Goal: Task Accomplishment & Management: Complete application form

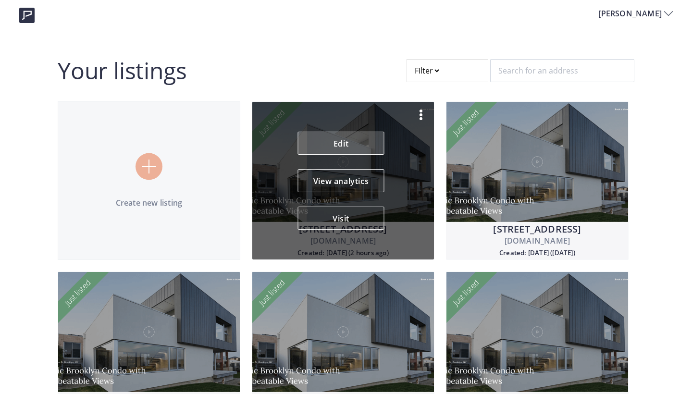
click at [335, 140] on link "Edit" at bounding box center [341, 143] width 86 height 23
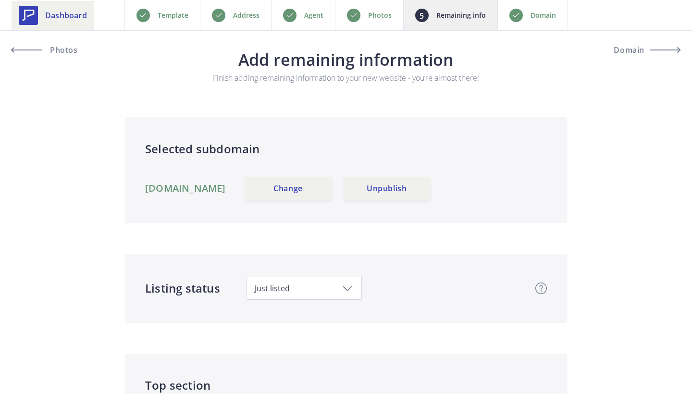
click at [76, 18] on span "Dashboard" at bounding box center [66, 16] width 42 height 12
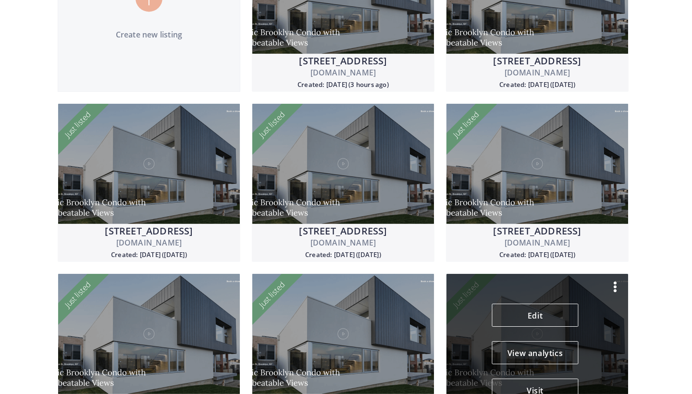
scroll to position [169, 0]
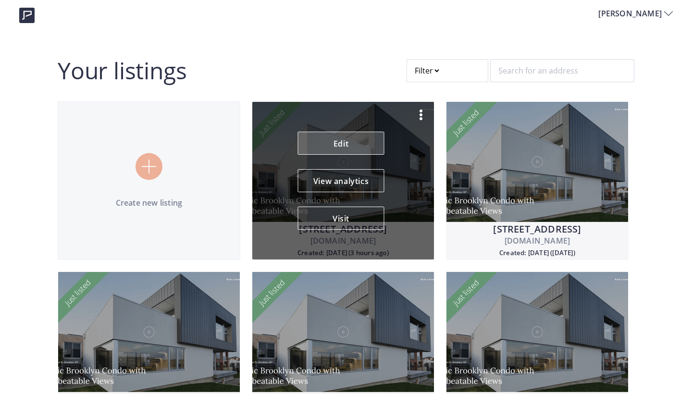
click at [333, 147] on link "Edit" at bounding box center [341, 143] width 86 height 23
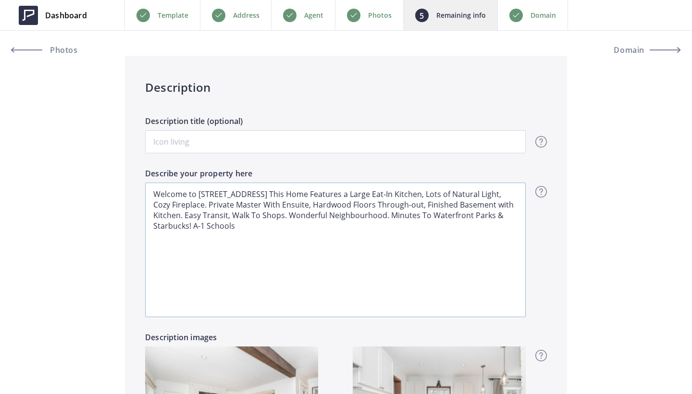
scroll to position [726, 0]
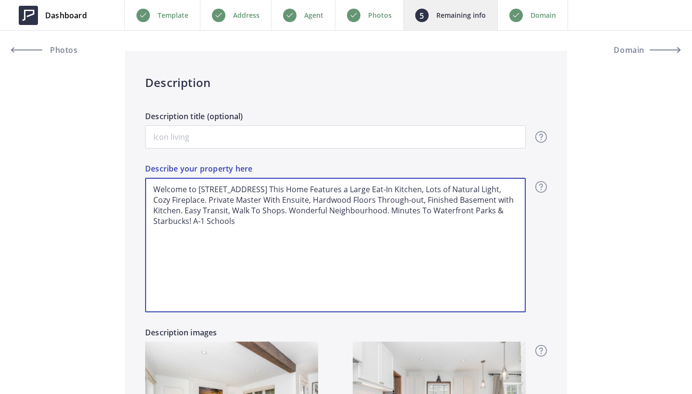
drag, startPoint x: 250, startPoint y: 222, endPoint x: 127, endPoint y: 171, distance: 133.7
click at [127, 171] on div "Description Description title (optional) Overview - overview title and text Her…" at bounding box center [346, 280] width 442 height 458
paste textarea "a beautifully renovated 3-bedroom home on a large corner lot in a quiet Scarbor…"
type input "1,229,000"
type textarea "Welcome to 57 Glenridge Rd a beautifully renovated 3-bedroom home on a large co…"
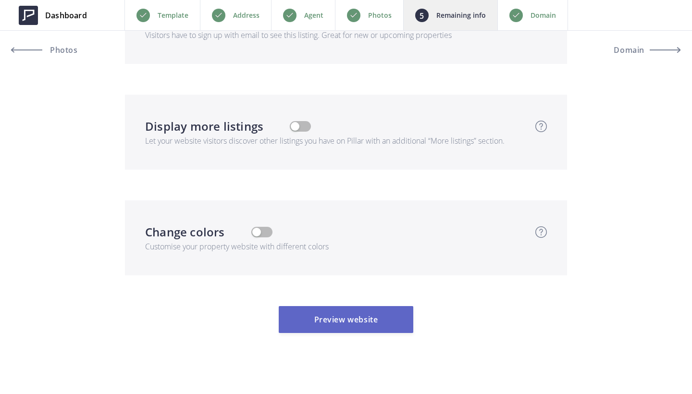
scroll to position [3263, 0]
click at [367, 306] on button "Preview website" at bounding box center [346, 319] width 134 height 27
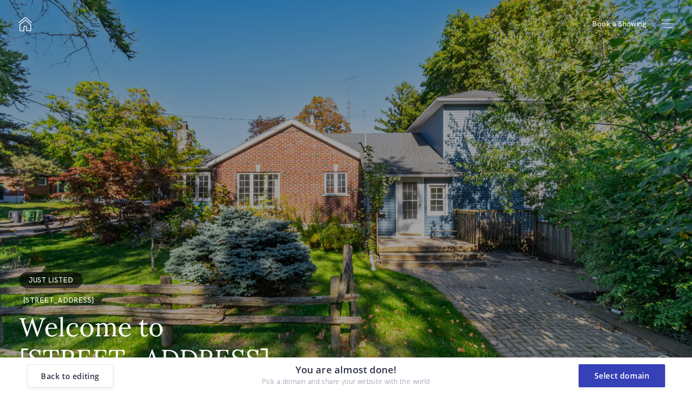
scroll to position [0, 0]
click at [628, 375] on button "Select domain" at bounding box center [621, 375] width 86 height 23
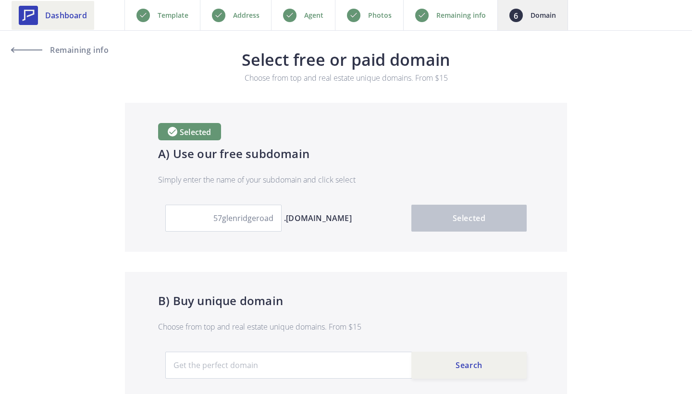
click at [87, 15] on link "Dashboard" at bounding box center [53, 15] width 83 height 29
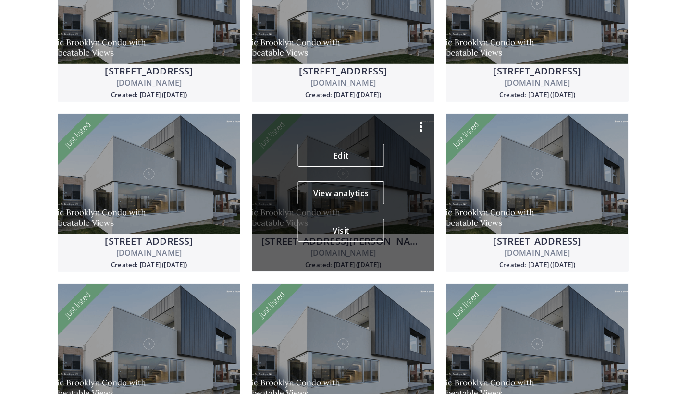
scroll to position [337, 0]
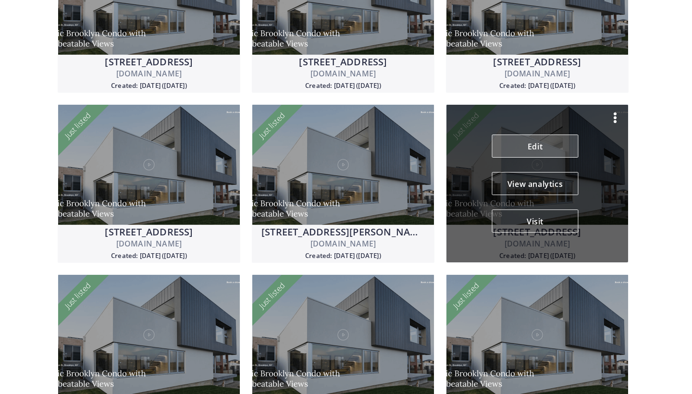
click at [537, 148] on link "Edit" at bounding box center [535, 145] width 86 height 23
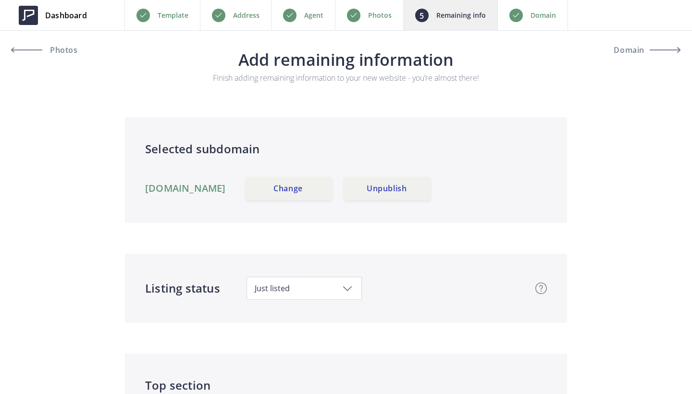
drag, startPoint x: 136, startPoint y: 189, endPoint x: 291, endPoint y: 194, distance: 154.3
click at [291, 194] on div "Selected subdomain [DOMAIN_NAME] Change Unpublish" at bounding box center [346, 170] width 442 height 106
copy link "[DOMAIN_NAME]"
click at [436, 18] on p "Remaining info" at bounding box center [460, 16] width 49 height 12
